Goal: Transaction & Acquisition: Purchase product/service

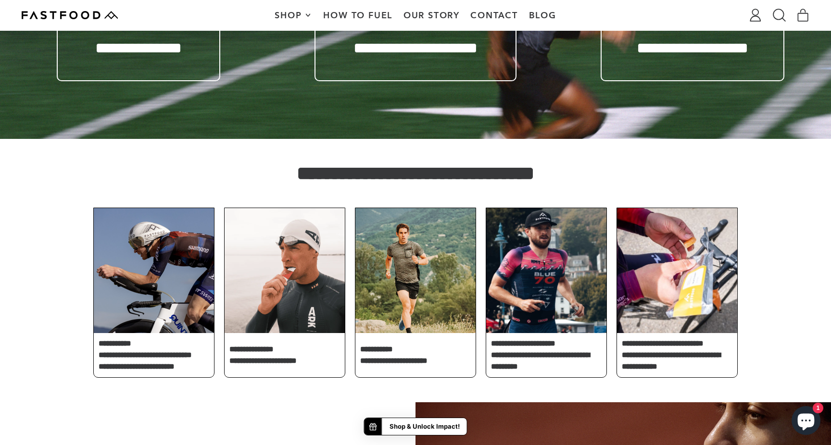
scroll to position [1608, 0]
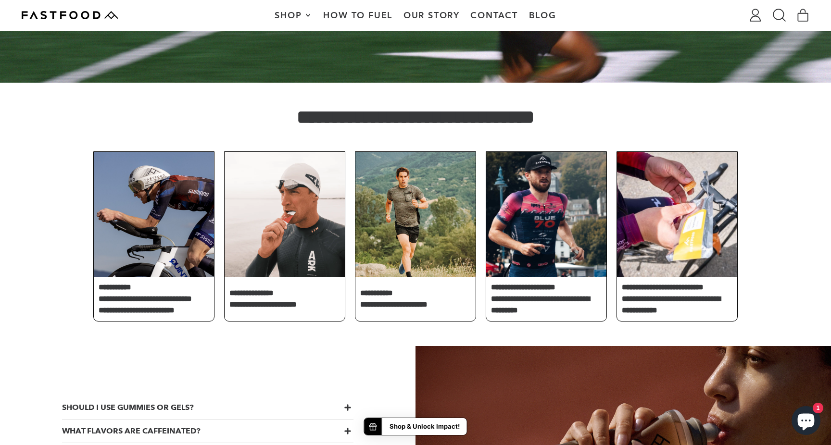
click at [50, 199] on div "**********" at bounding box center [415, 214] width 831 height 262
click at [119, 212] on img at bounding box center [154, 214] width 120 height 125
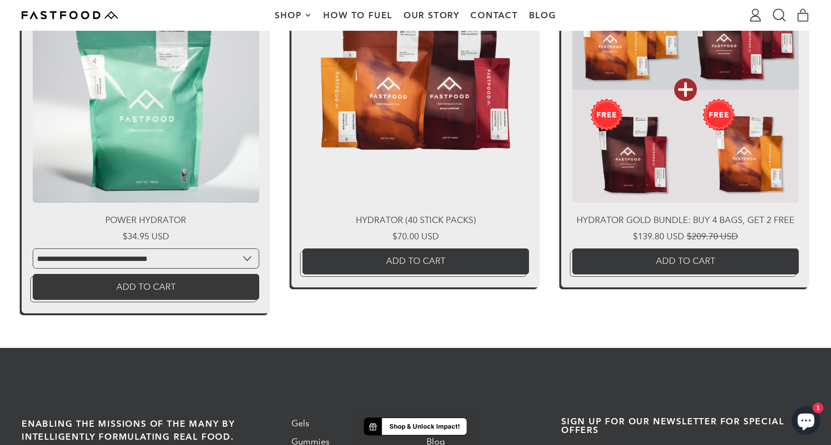
scroll to position [2240, 0]
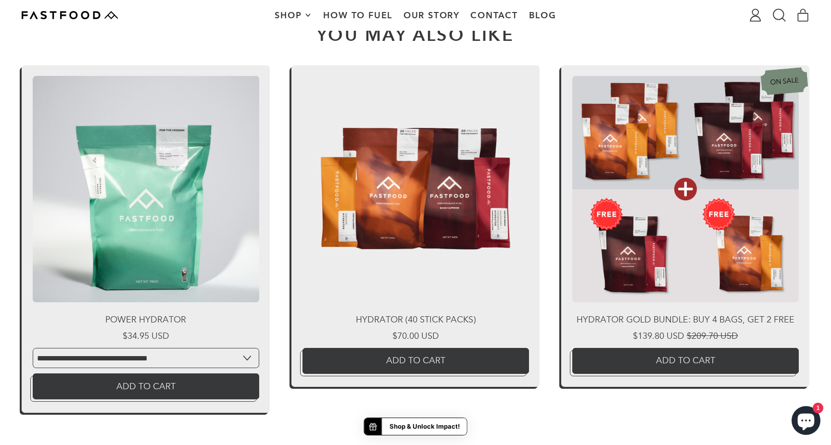
click at [119, 212] on link "Power Hydrator" at bounding box center [146, 239] width 248 height 348
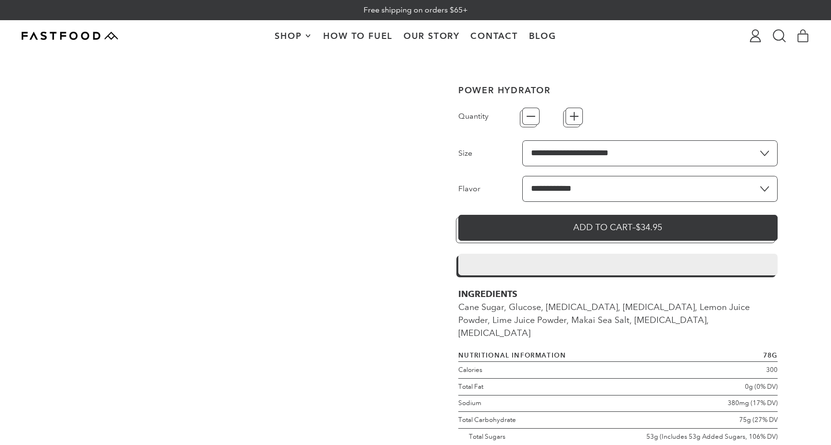
type input "*"
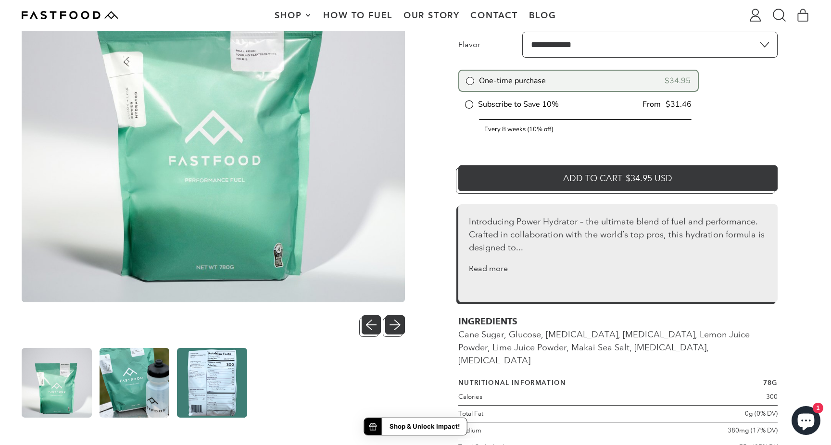
scroll to position [151, 0]
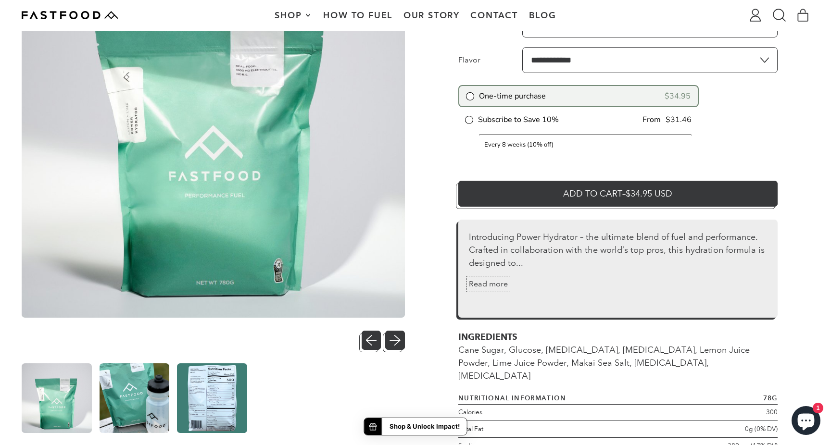
click at [488, 282] on button "Read more" at bounding box center [488, 284] width 39 height 12
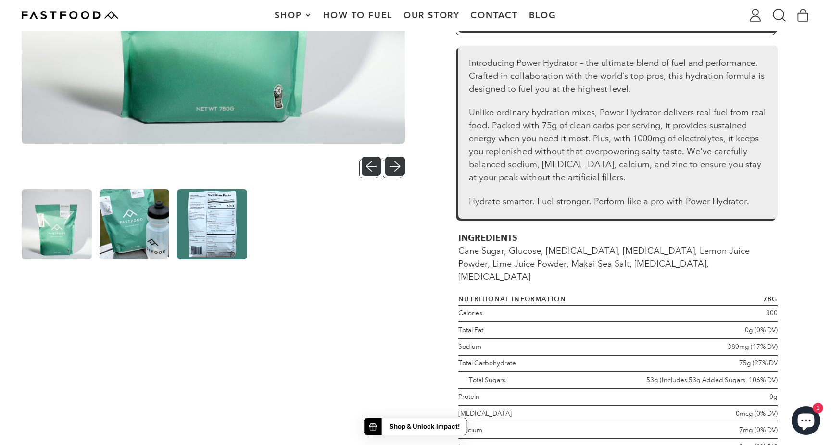
scroll to position [332, 0]
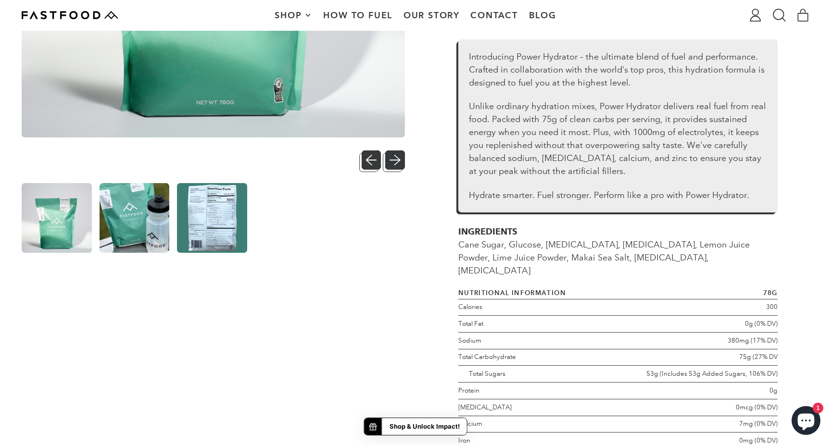
click at [150, 224] on img at bounding box center [134, 218] width 70 height 70
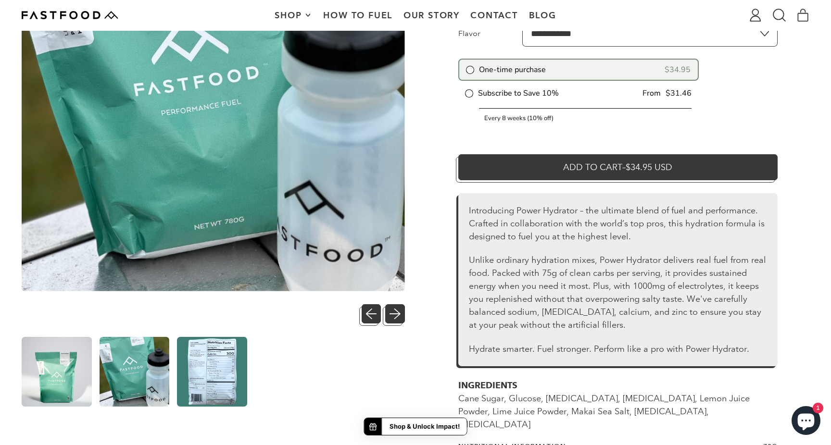
scroll to position [224, 0]
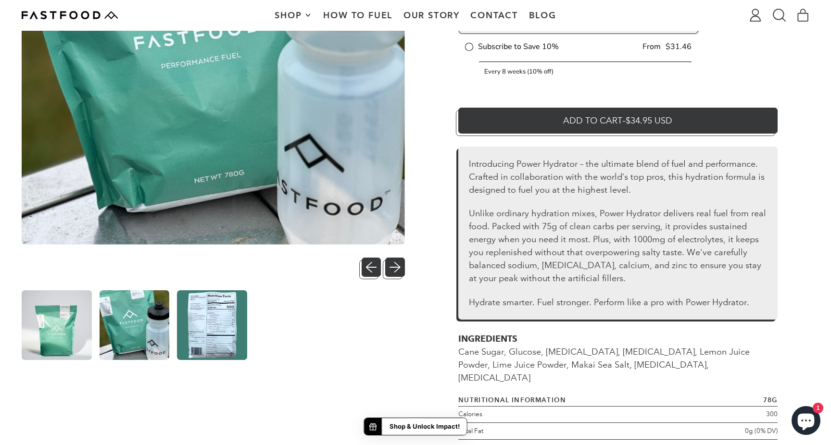
click at [209, 309] on img at bounding box center [212, 325] width 70 height 70
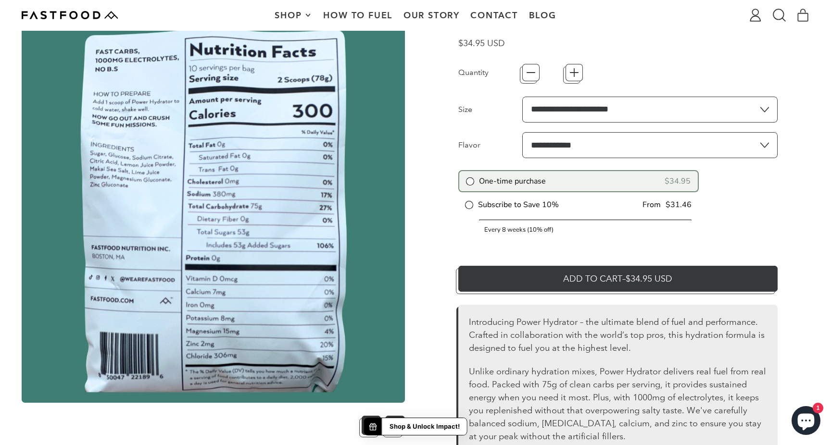
scroll to position [0, 0]
